Goal: Task Accomplishment & Management: Use online tool/utility

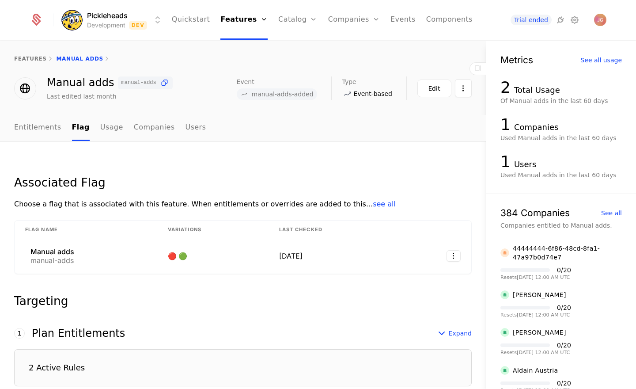
scroll to position [296, 0]
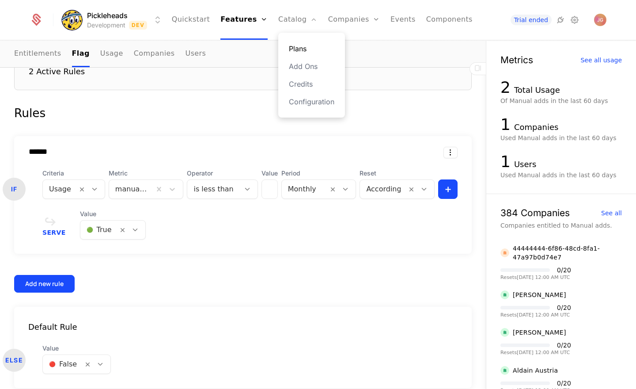
click at [292, 50] on link "Plans" at bounding box center [312, 48] width 46 height 11
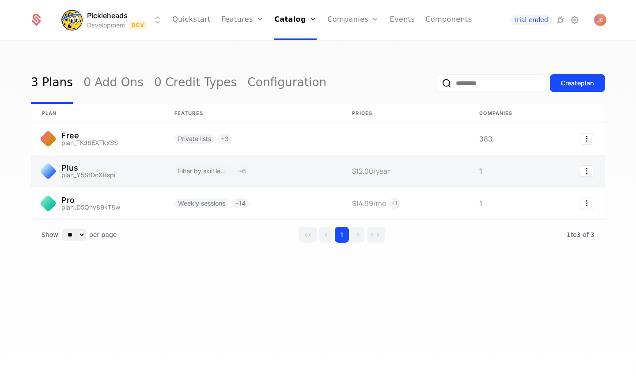
click at [116, 178] on link at bounding box center [97, 171] width 133 height 32
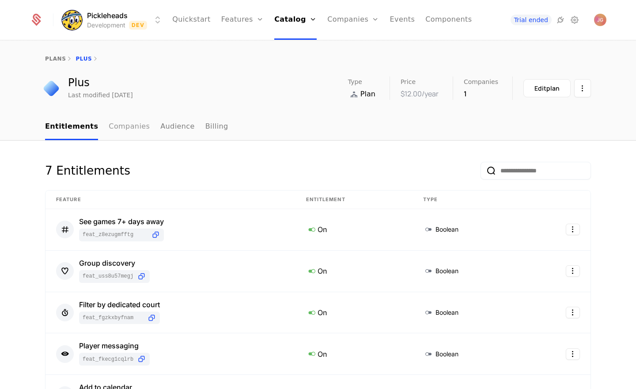
click at [125, 130] on link "Companies" at bounding box center [129, 127] width 41 height 26
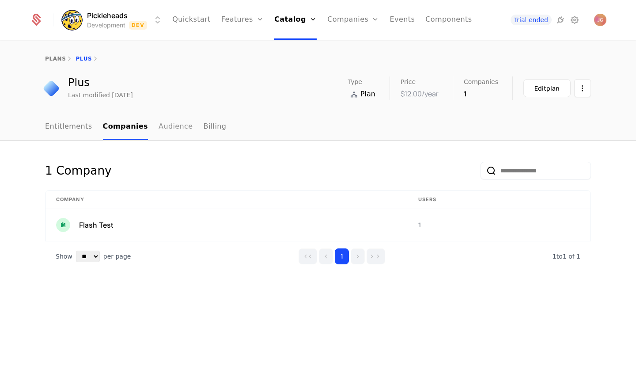
click at [172, 131] on link "Audience" at bounding box center [176, 127] width 34 height 26
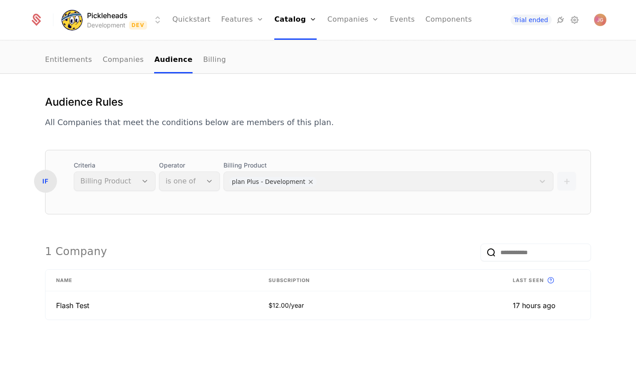
scroll to position [76, 0]
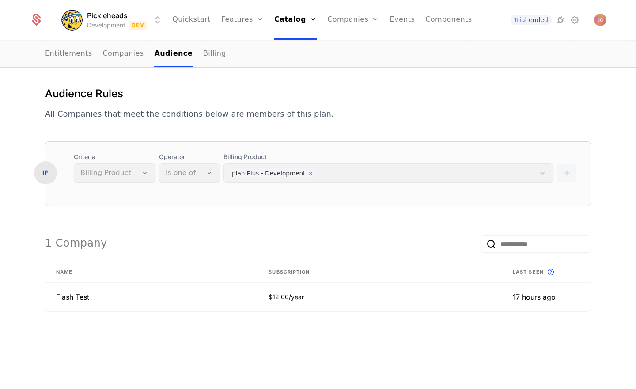
click at [572, 173] on div "+" at bounding box center [566, 167] width 19 height 30
click at [569, 176] on div "+" at bounding box center [566, 167] width 19 height 30
drag, startPoint x: 568, startPoint y: 175, endPoint x: 571, endPoint y: 182, distance: 6.9
click at [567, 175] on div "+" at bounding box center [566, 167] width 19 height 30
click at [588, 192] on div "IF Criteria Billing Product Operator is one of Billing Product plan Plus - Deve…" at bounding box center [318, 173] width 546 height 65
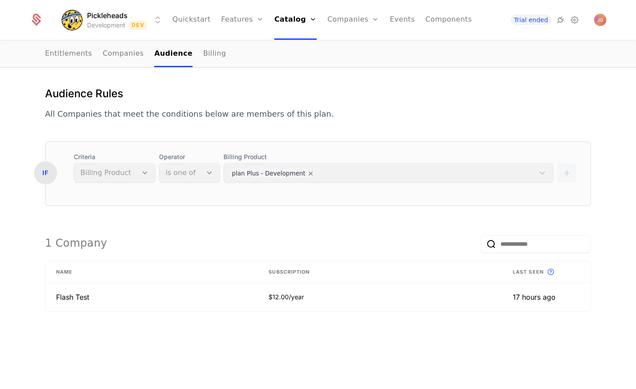
click at [605, 190] on div "Audience Rules All Companies that meet the conditions below are members of this…" at bounding box center [318, 227] width 636 height 324
drag, startPoint x: 554, startPoint y: 171, endPoint x: 569, endPoint y: 173, distance: 15.1
click at [554, 171] on div "IF Criteria Billing Product Operator is one of Billing Product plan Plus - Deve…" at bounding box center [318, 167] width 545 height 30
click at [569, 173] on div "+" at bounding box center [566, 167] width 19 height 30
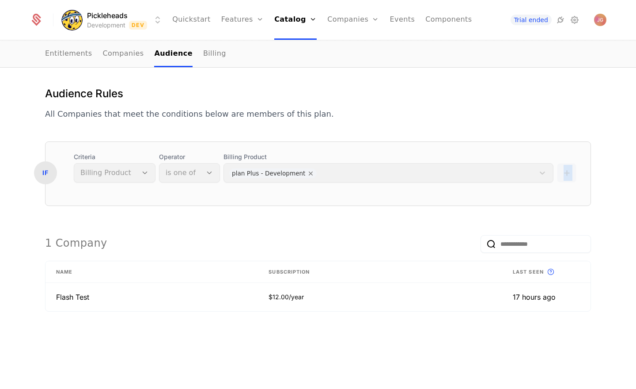
click at [569, 173] on div "+" at bounding box center [566, 167] width 19 height 30
click at [566, 175] on div "+" at bounding box center [566, 167] width 19 height 30
click at [567, 171] on div "+" at bounding box center [566, 167] width 19 height 30
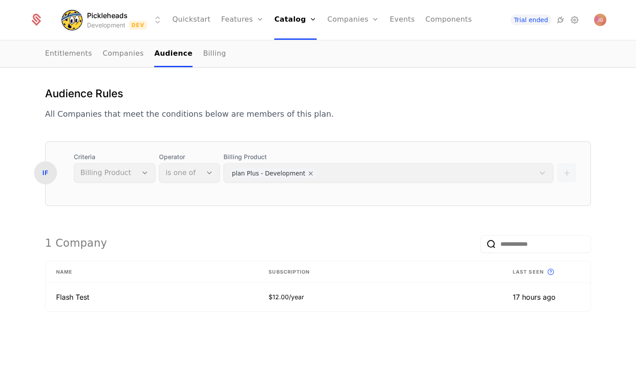
click at [400, 120] on div "Audience Rules All Companies that meet the conditions below are members of this…" at bounding box center [318, 217] width 546 height 260
